Goal: Information Seeking & Learning: Learn about a topic

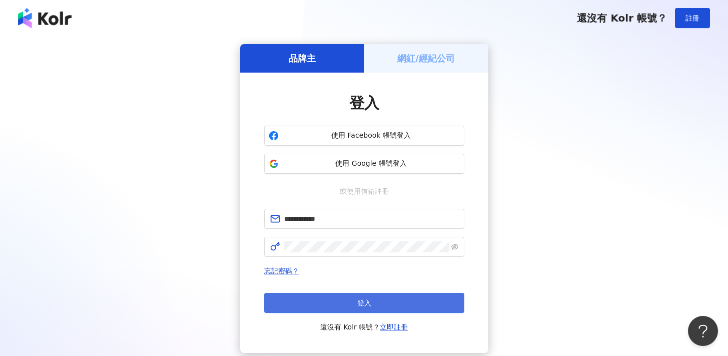
click at [386, 309] on button "登入" at bounding box center [364, 303] width 200 height 20
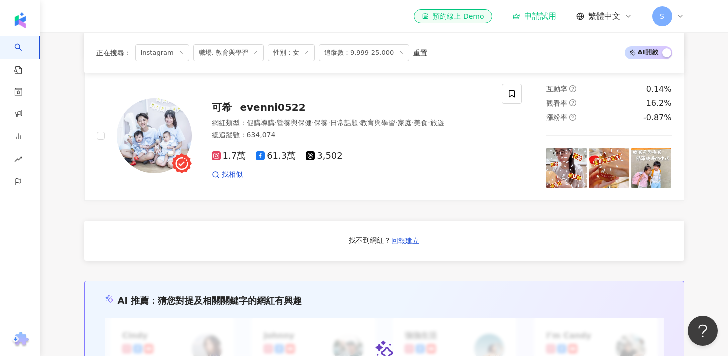
scroll to position [643, 0]
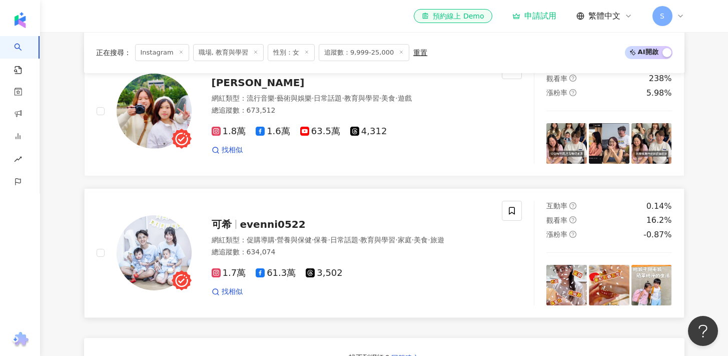
click at [367, 256] on div "總追蹤數 ： 634,074" at bounding box center [351, 252] width 279 height 10
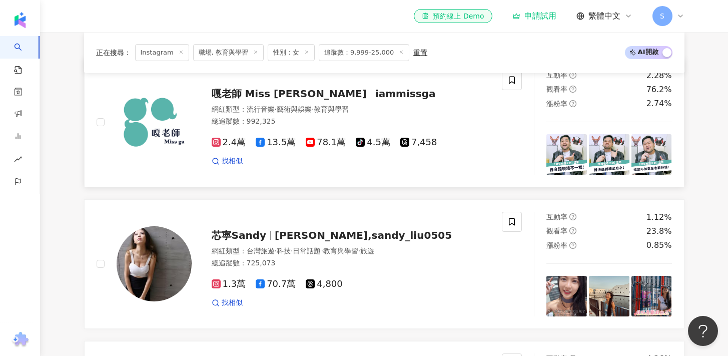
scroll to position [349, 0]
click at [307, 126] on div "總追蹤數 ： 992,325" at bounding box center [351, 121] width 279 height 10
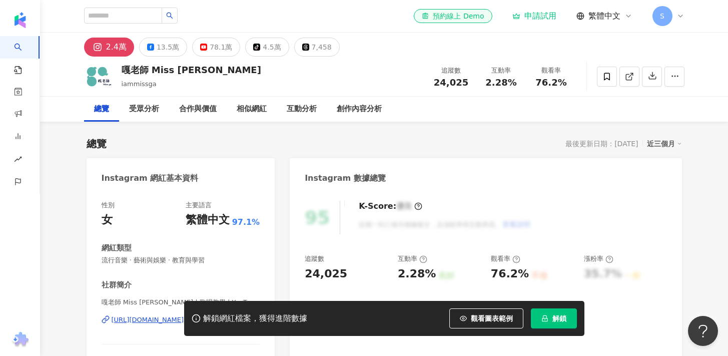
scroll to position [97, 0]
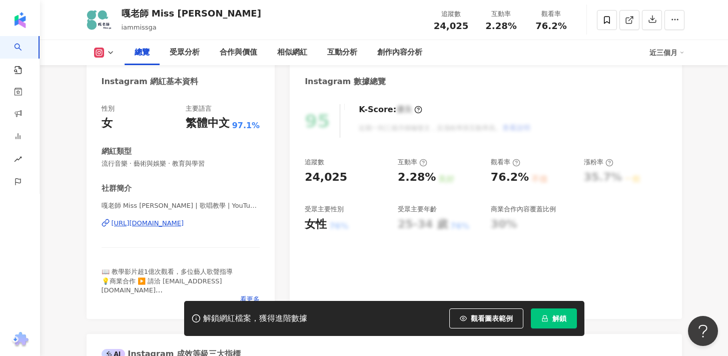
click at [210, 228] on div "嘎老師 Miss [PERSON_NAME] | 歌唱教學 | YouTuber | iammissga [URL][DOMAIN_NAME]" at bounding box center [181, 230] width 159 height 59
click at [184, 227] on div "[URL][DOMAIN_NAME]" at bounding box center [148, 223] width 73 height 9
